Goal: Task Accomplishment & Management: Complete application form

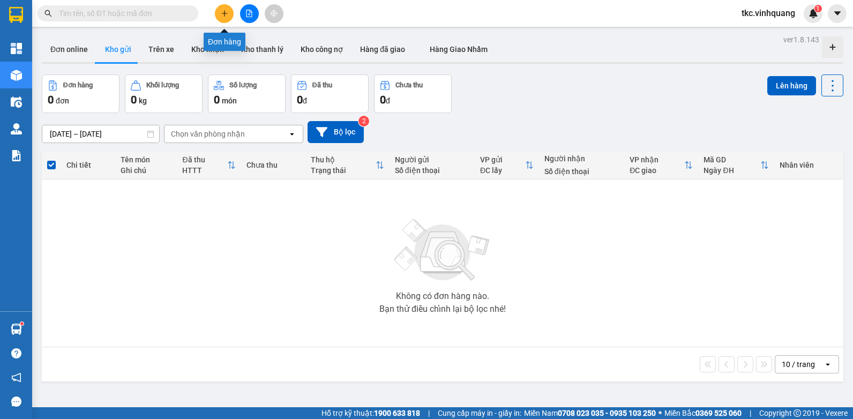
click at [218, 9] on button at bounding box center [224, 13] width 19 height 19
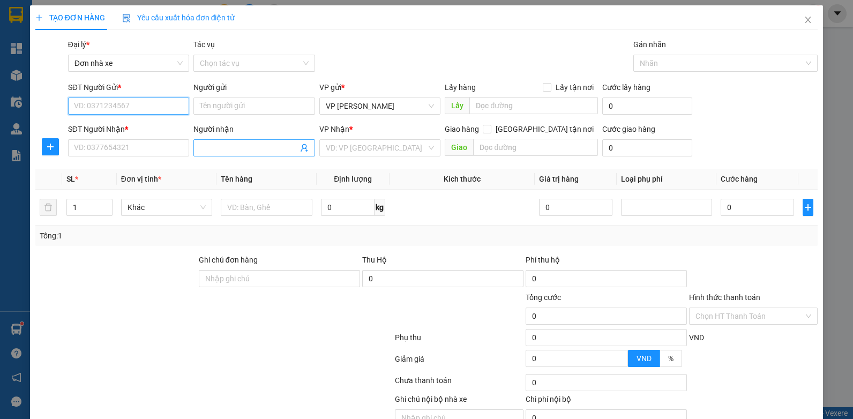
paste input "0986052190"
type input "0986052190"
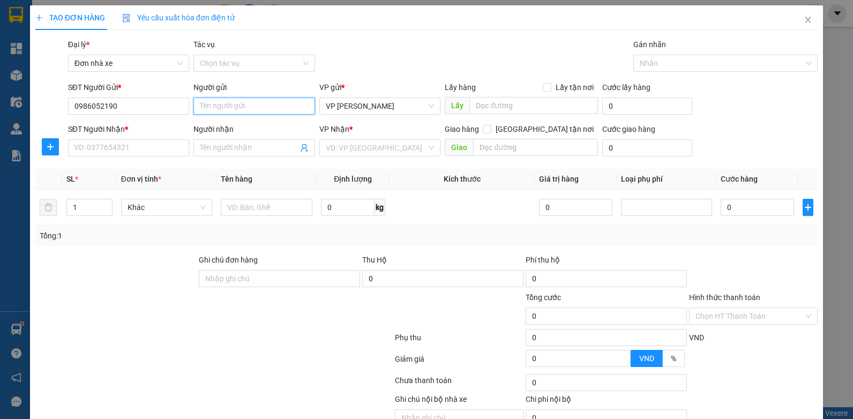
click at [217, 107] on input "Người gửi" at bounding box center [254, 105] width 122 height 17
type input "QUYẾT"
click at [145, 145] on input "SĐT Người Nhận *" at bounding box center [129, 147] width 122 height 17
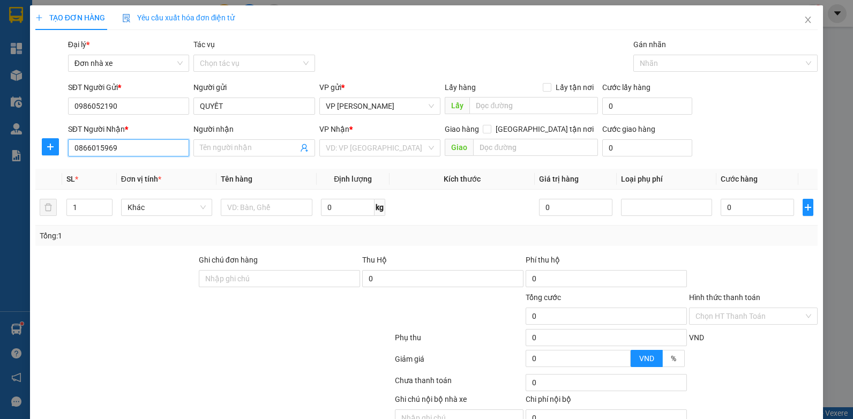
click at [99, 146] on input "0866015969" at bounding box center [129, 147] width 122 height 17
type input "0866015969"
